Goal: Task Accomplishment & Management: Manage account settings

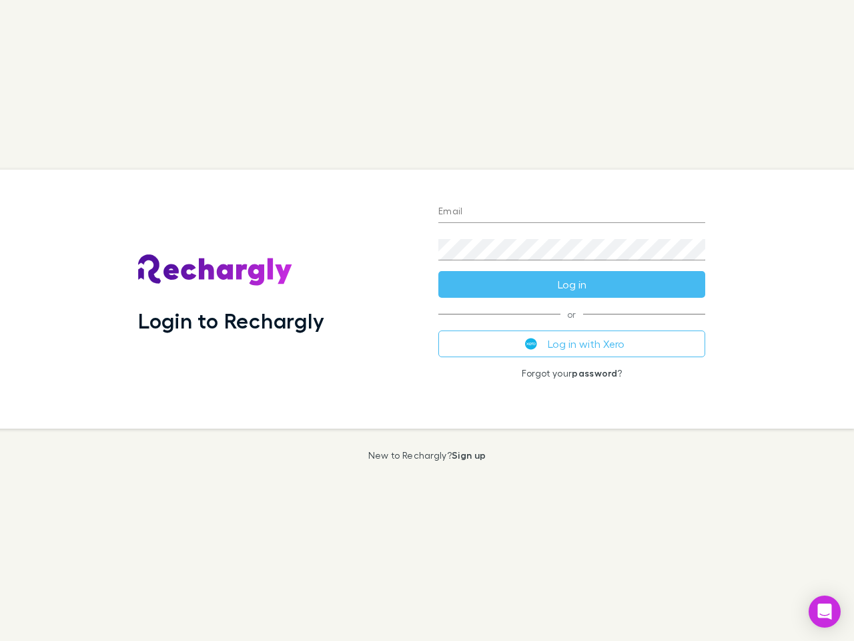
click at [427, 320] on div "Login to Rechargly" at bounding box center [277, 298] width 300 height 259
click at [572, 212] on input "Email" at bounding box center [571, 212] width 267 height 21
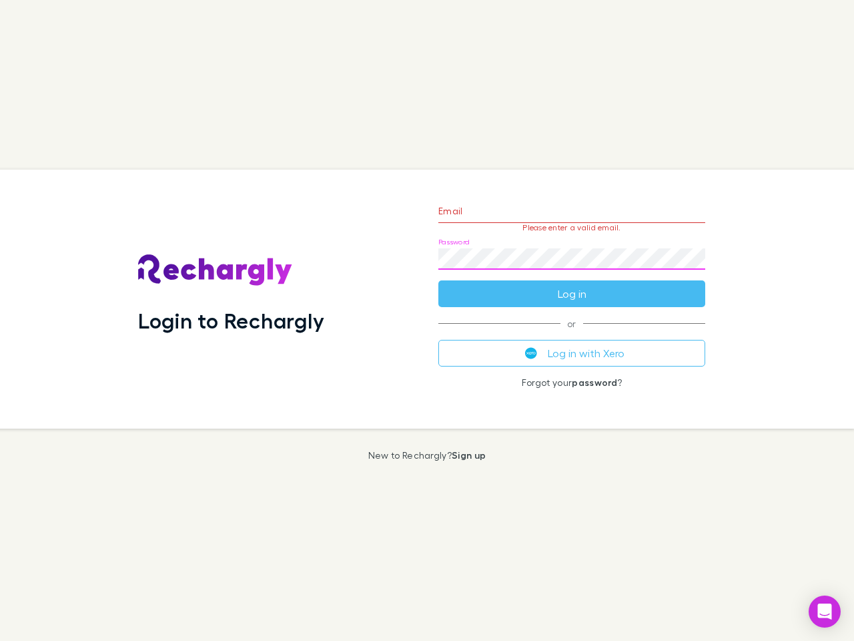
click at [572, 284] on form "Email Please enter a valid email. Password Log in" at bounding box center [571, 249] width 267 height 116
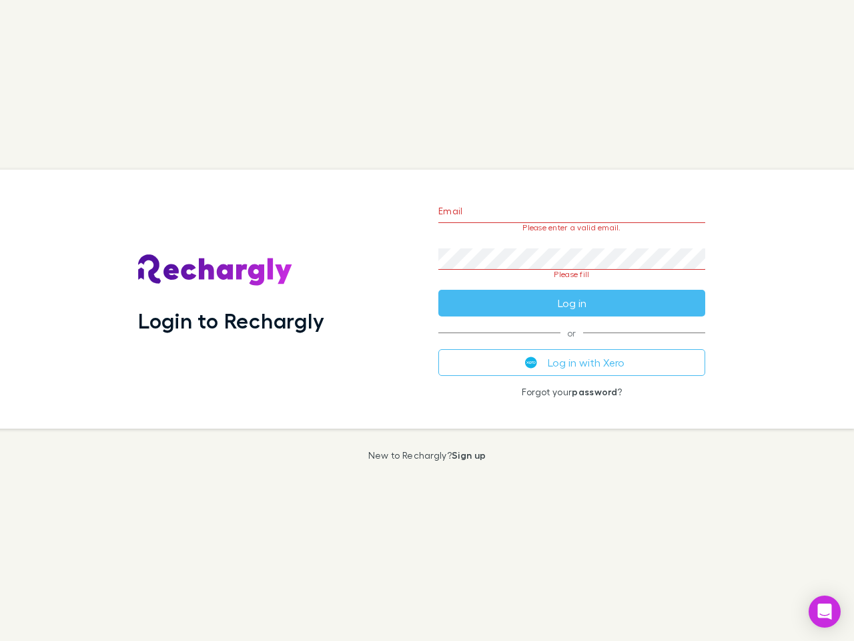
click at [572, 344] on div "Email Please enter a valid email. Password Please fill Log in or Log in with Xe…" at bounding box center [572, 298] width 288 height 259
click at [825, 611] on icon "Open Intercom Messenger" at bounding box center [825, 611] width 14 height 16
